Goal: Find specific page/section: Find specific page/section

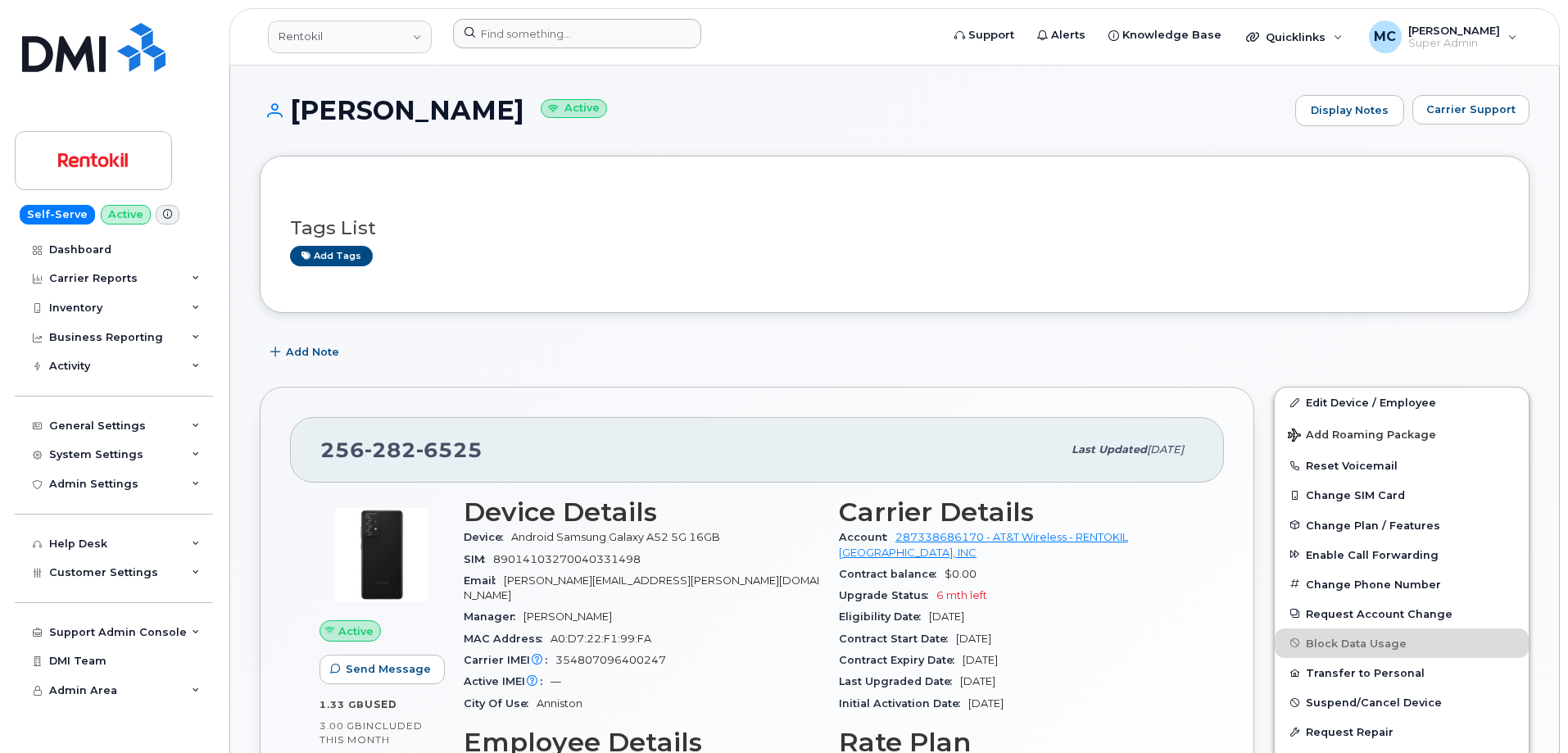
scroll to position [281, 0]
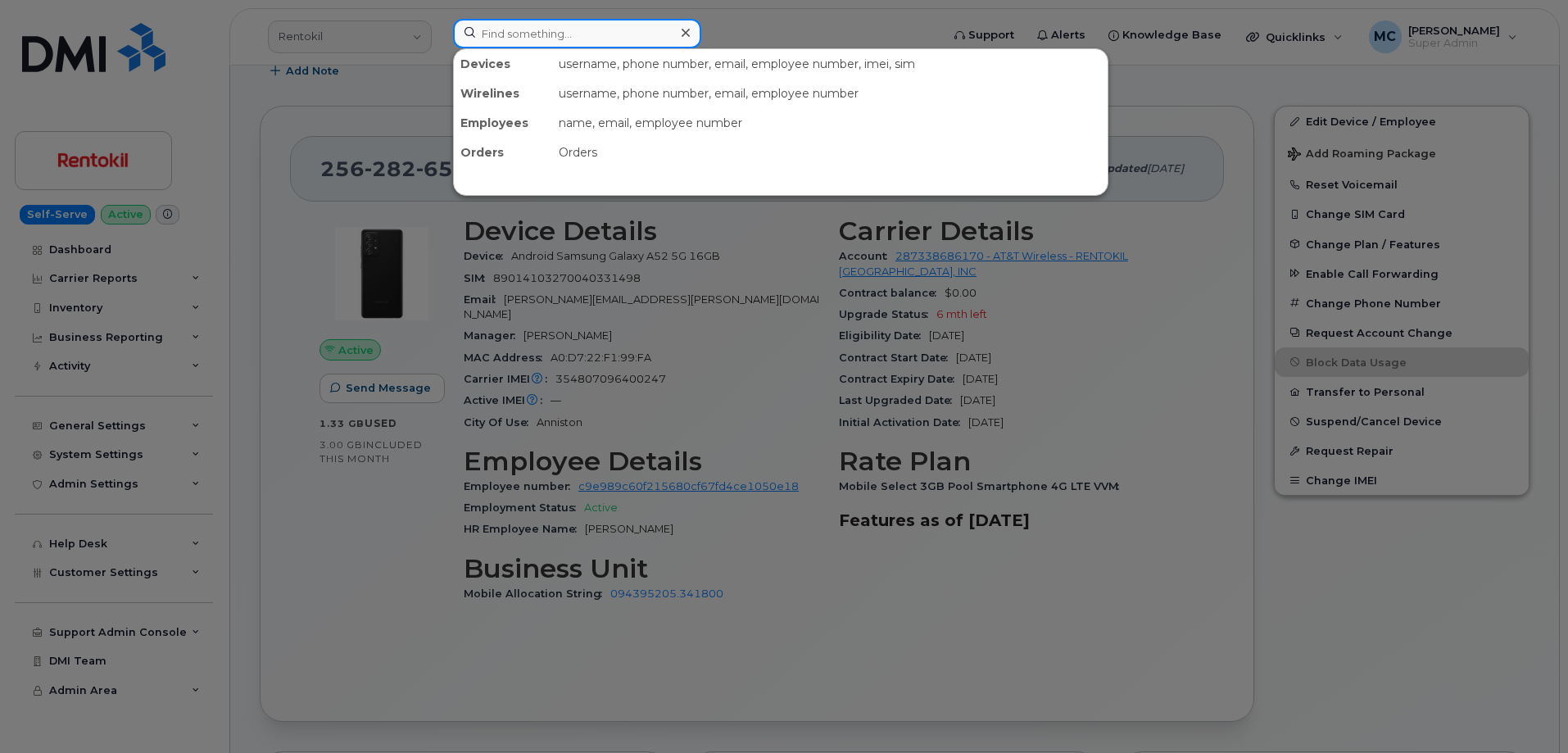
click at [573, 30] on input at bounding box center [577, 34] width 248 height 30
paste input "[PERSON_NAME]"
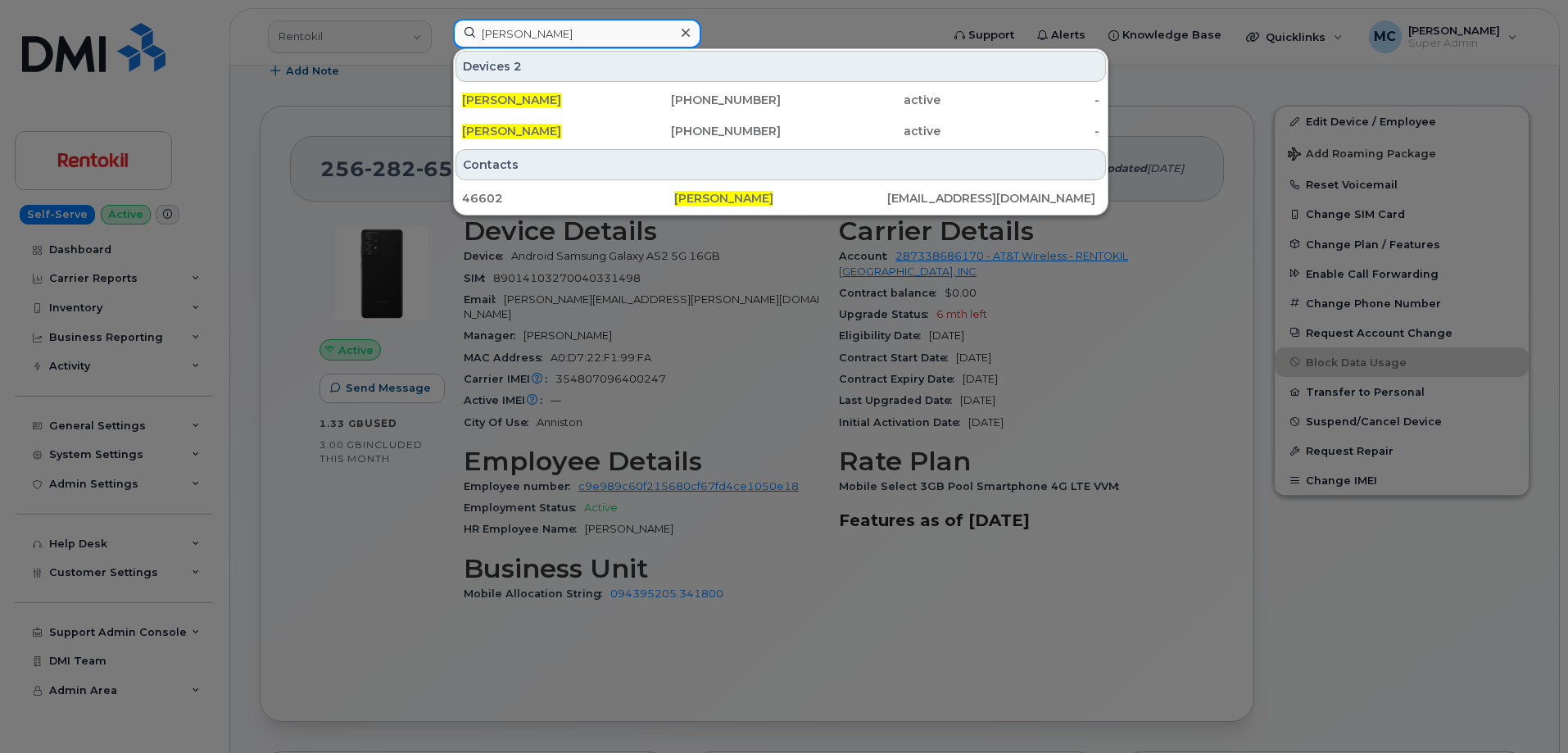
type input "[PERSON_NAME]"
click at [687, 33] on icon at bounding box center [686, 33] width 8 height 8
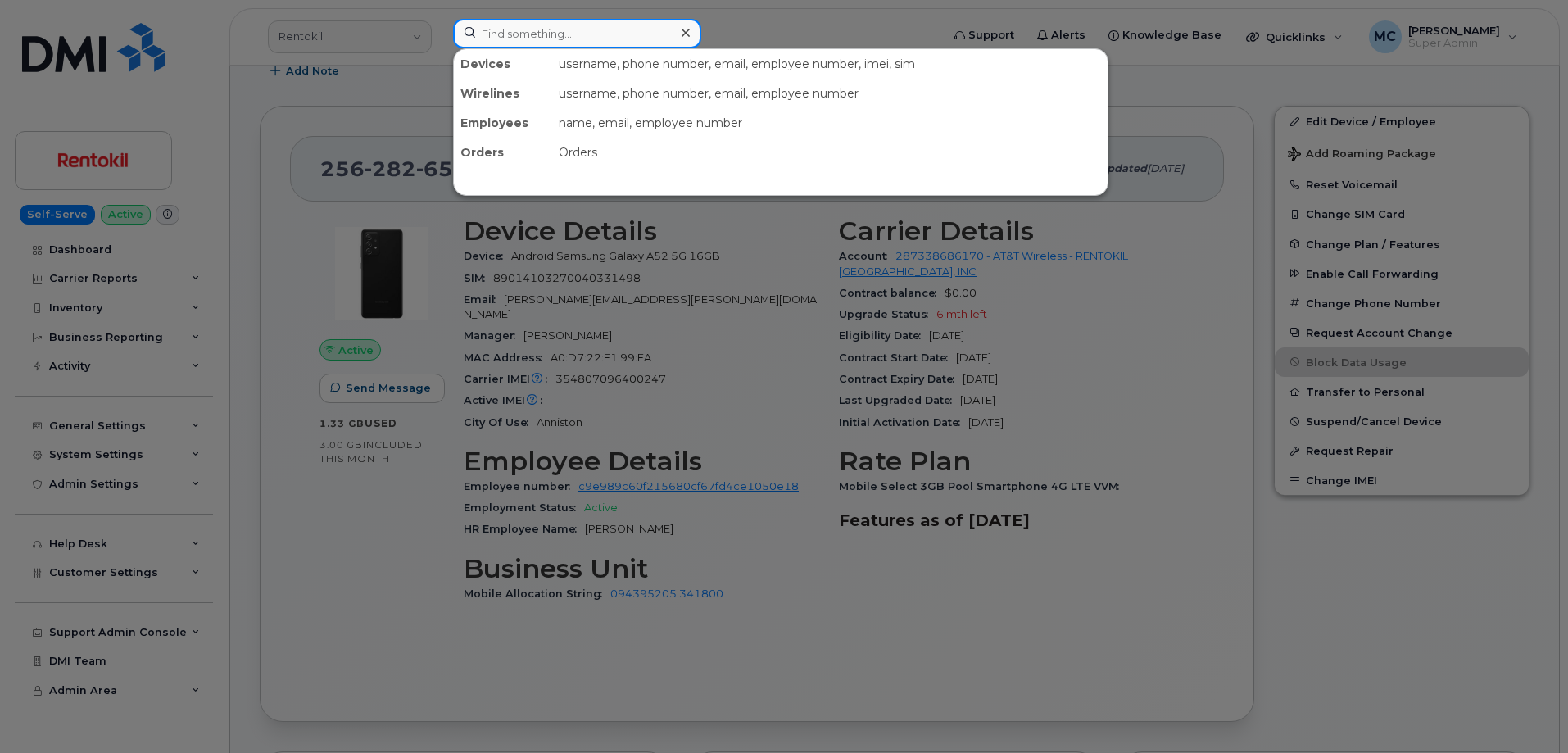
click at [673, 33] on input at bounding box center [577, 34] width 248 height 30
paste input "[EMAIL_ADDRESS][DOMAIN_NAME]"
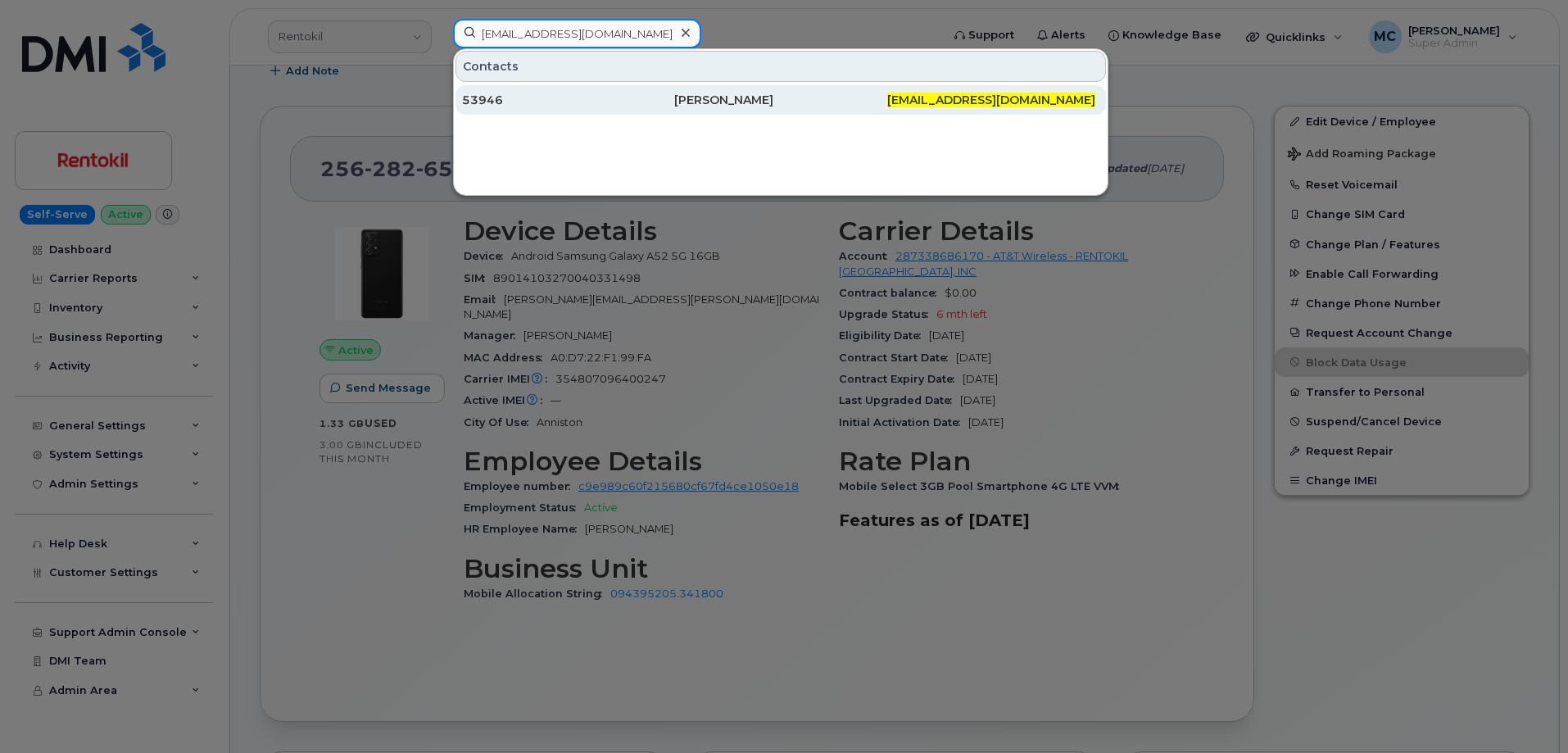
type input "[EMAIL_ADDRESS][DOMAIN_NAME]"
click at [706, 104] on div "[PERSON_NAME]" at bounding box center [781, 100] width 212 height 17
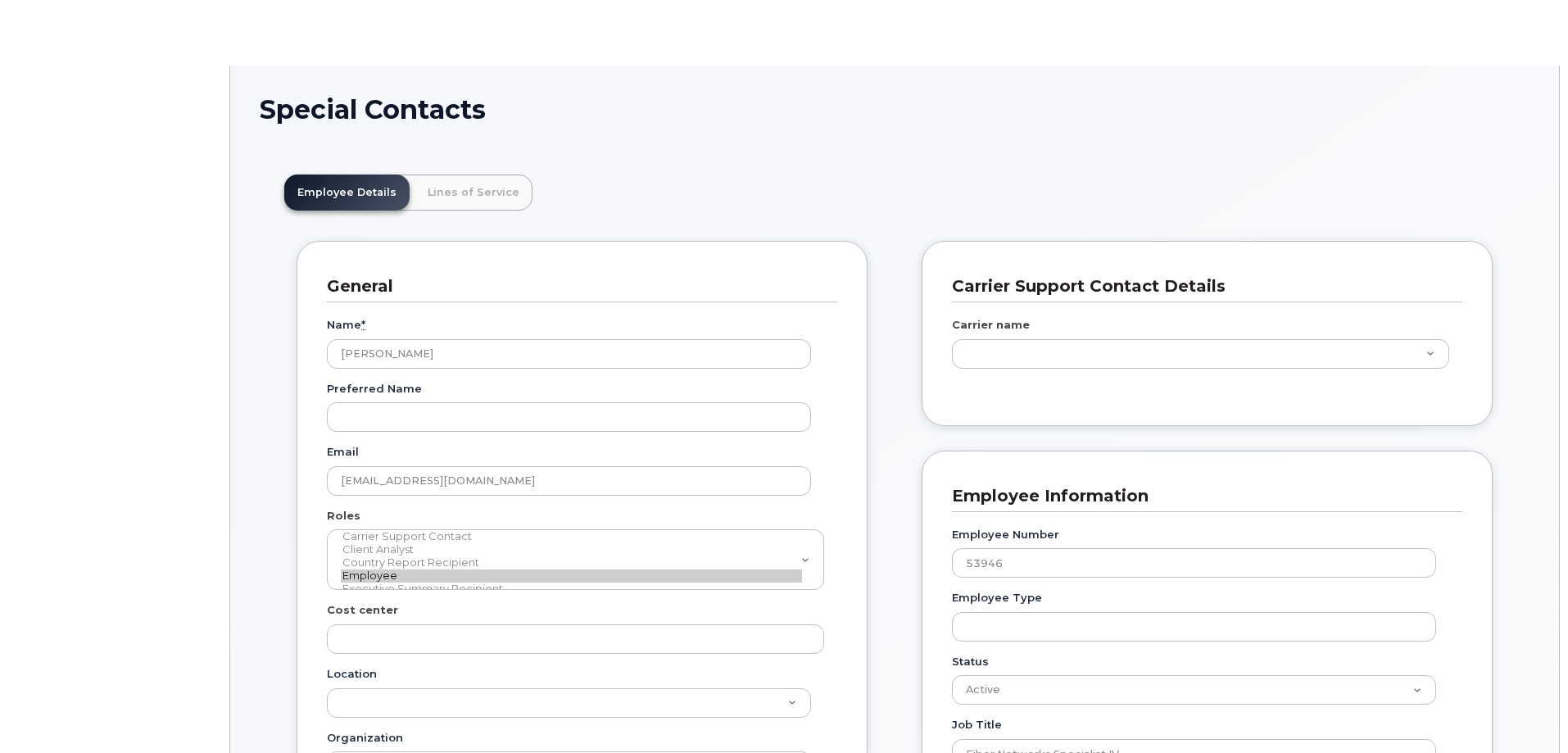
scroll to position [48, 0]
type input "29511128"
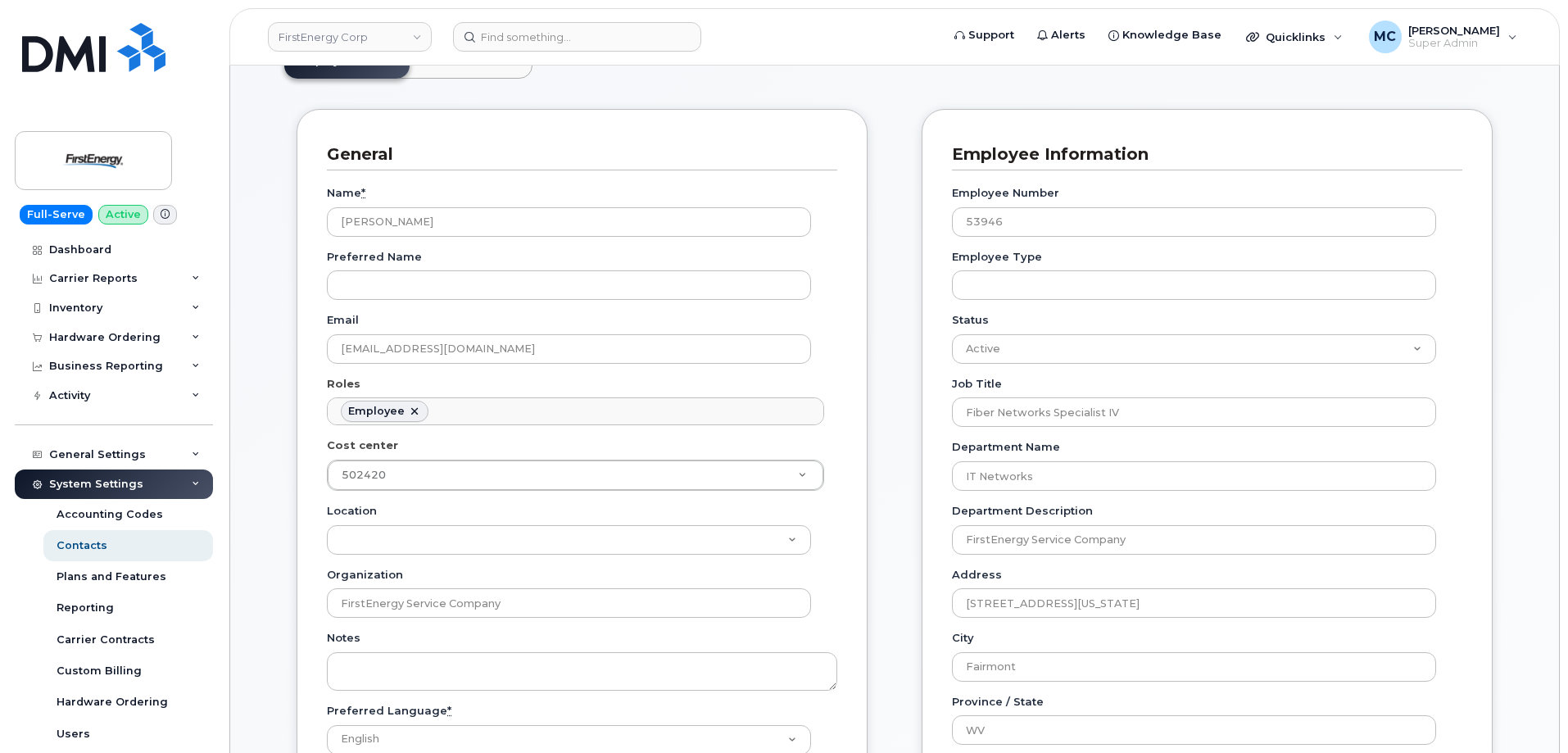
scroll to position [0, 0]
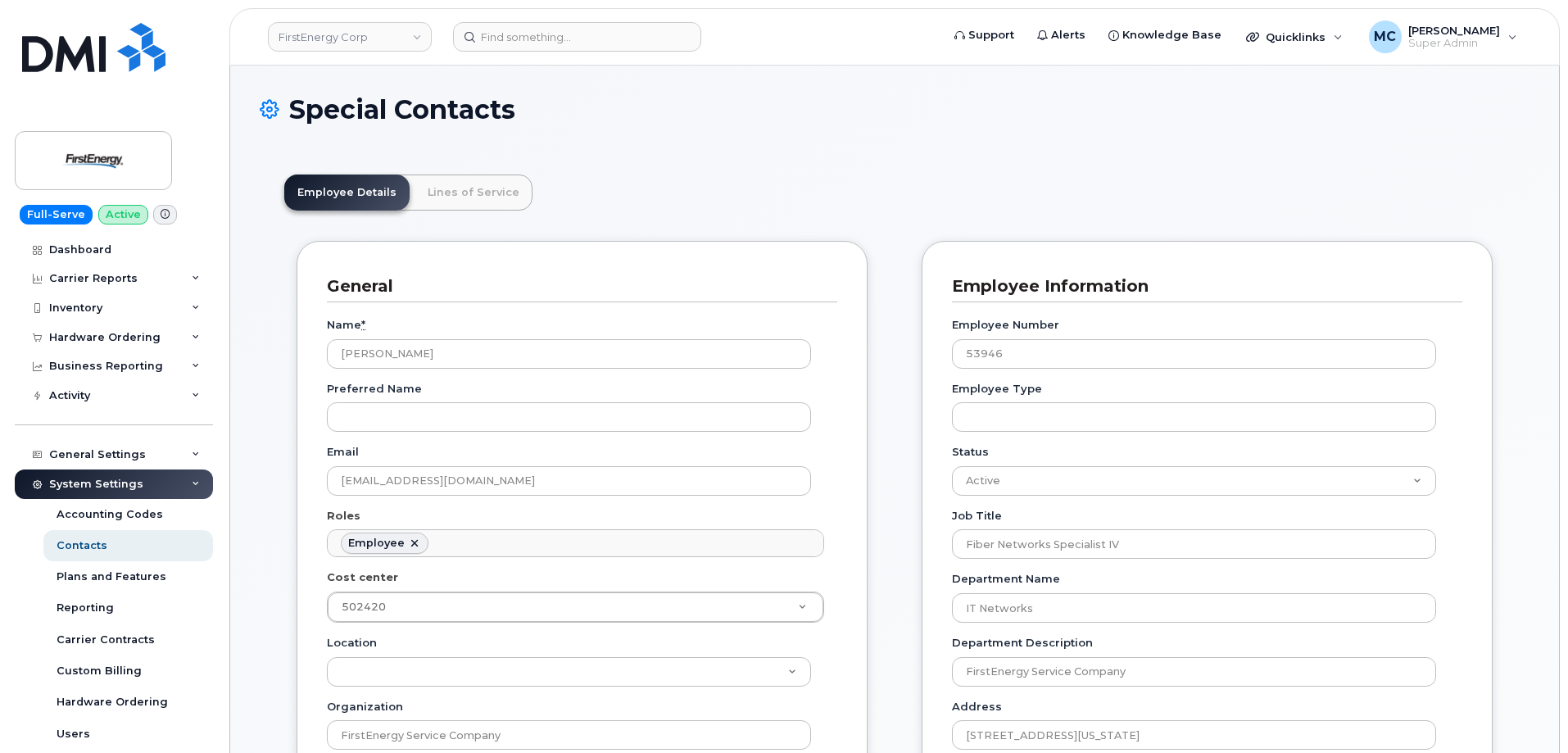
click at [834, 126] on div "Special Contacts" at bounding box center [895, 123] width 1271 height 55
click at [862, 144] on div "Special Contacts" at bounding box center [895, 123] width 1271 height 55
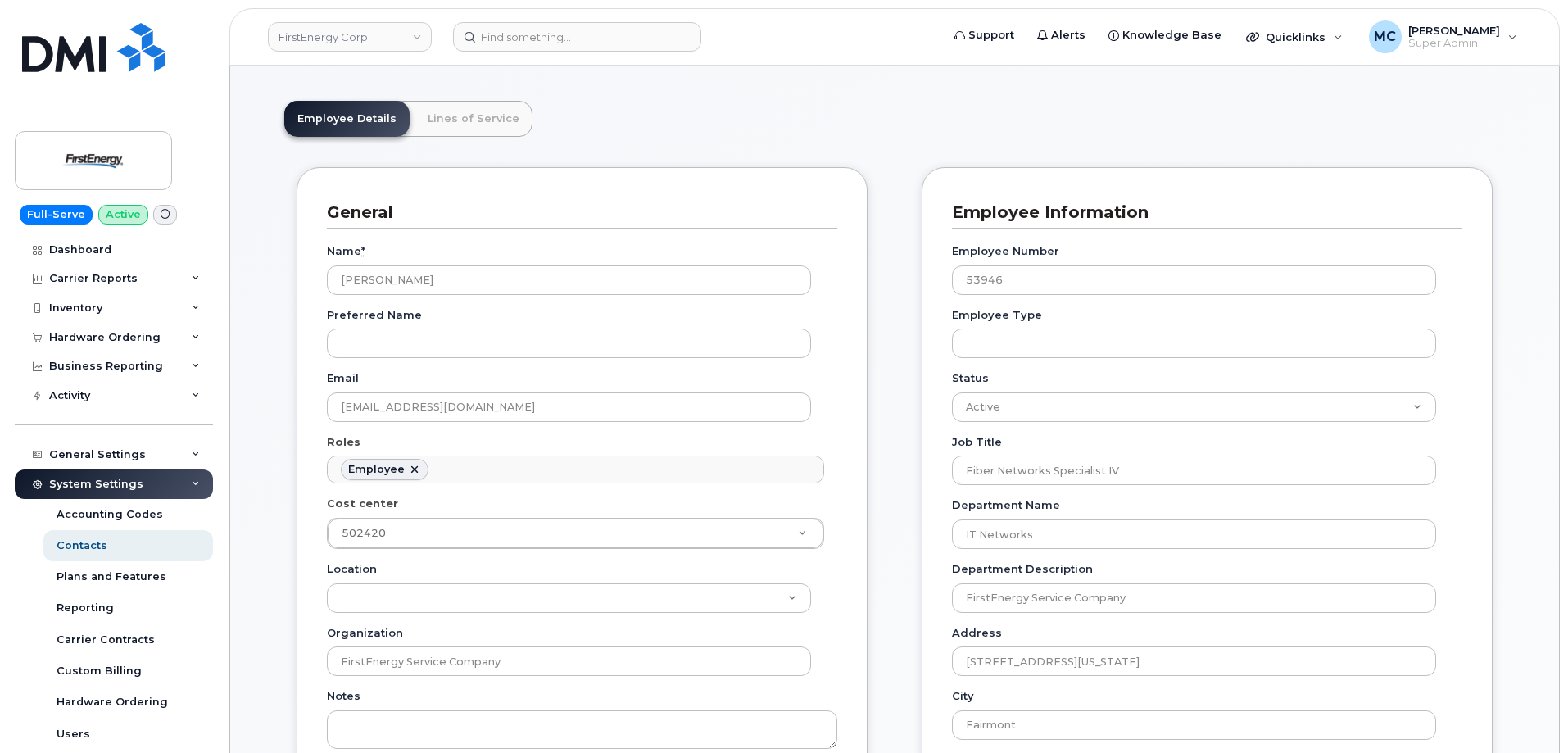
scroll to position [82, 0]
